Goal: Find specific page/section: Find specific page/section

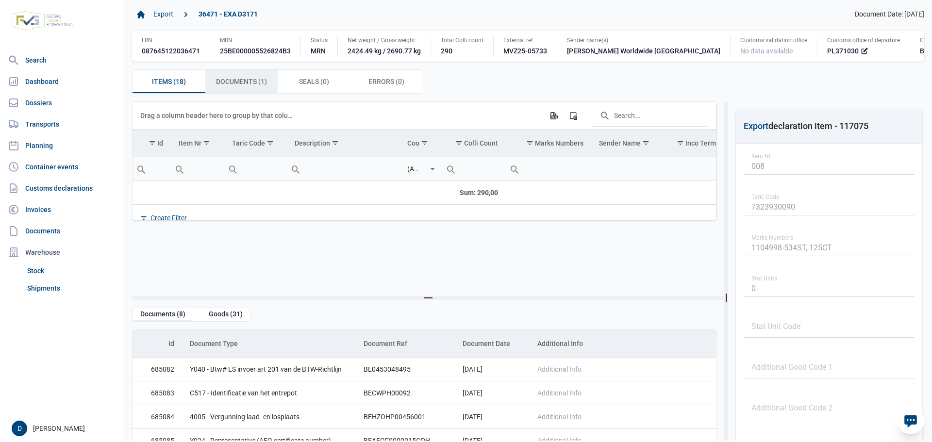
click at [235, 84] on span "Documents (1) Documents (1)" at bounding box center [241, 82] width 51 height 12
click at [243, 83] on span "Documents (1) Documents (1)" at bounding box center [241, 82] width 51 height 12
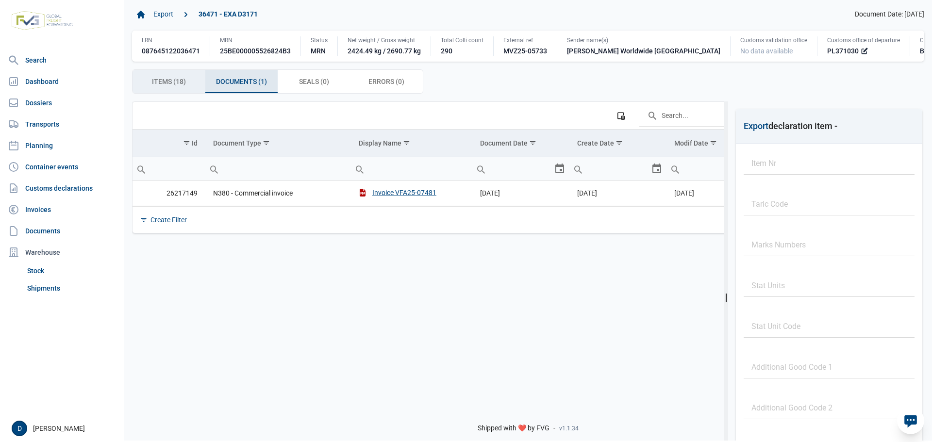
click at [169, 82] on span "Items (18) Items (18)" at bounding box center [169, 82] width 34 height 12
